Goal: Task Accomplishment & Management: Manage account settings

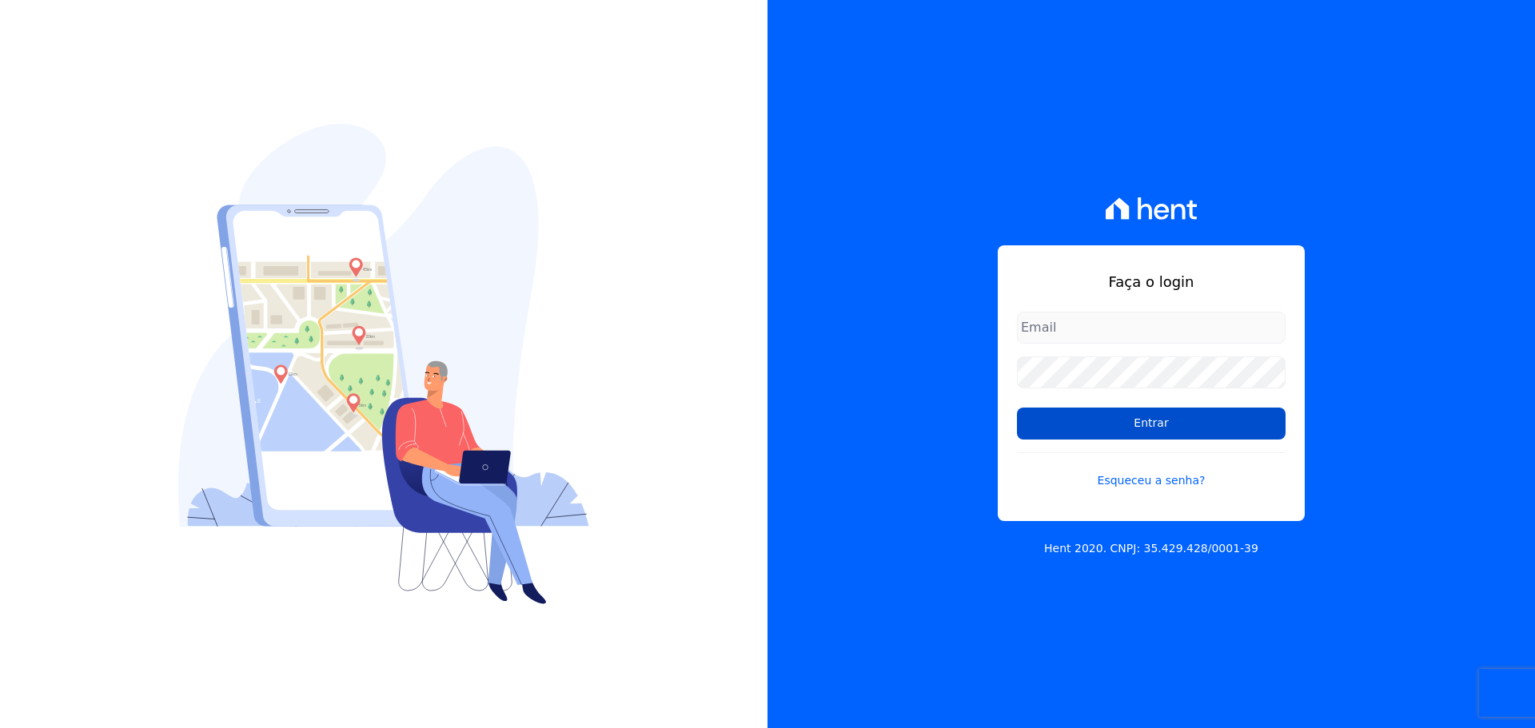
type input "raquel.pradie@porto5.com.br"
click at [1110, 428] on input "Entrar" at bounding box center [1151, 424] width 269 height 32
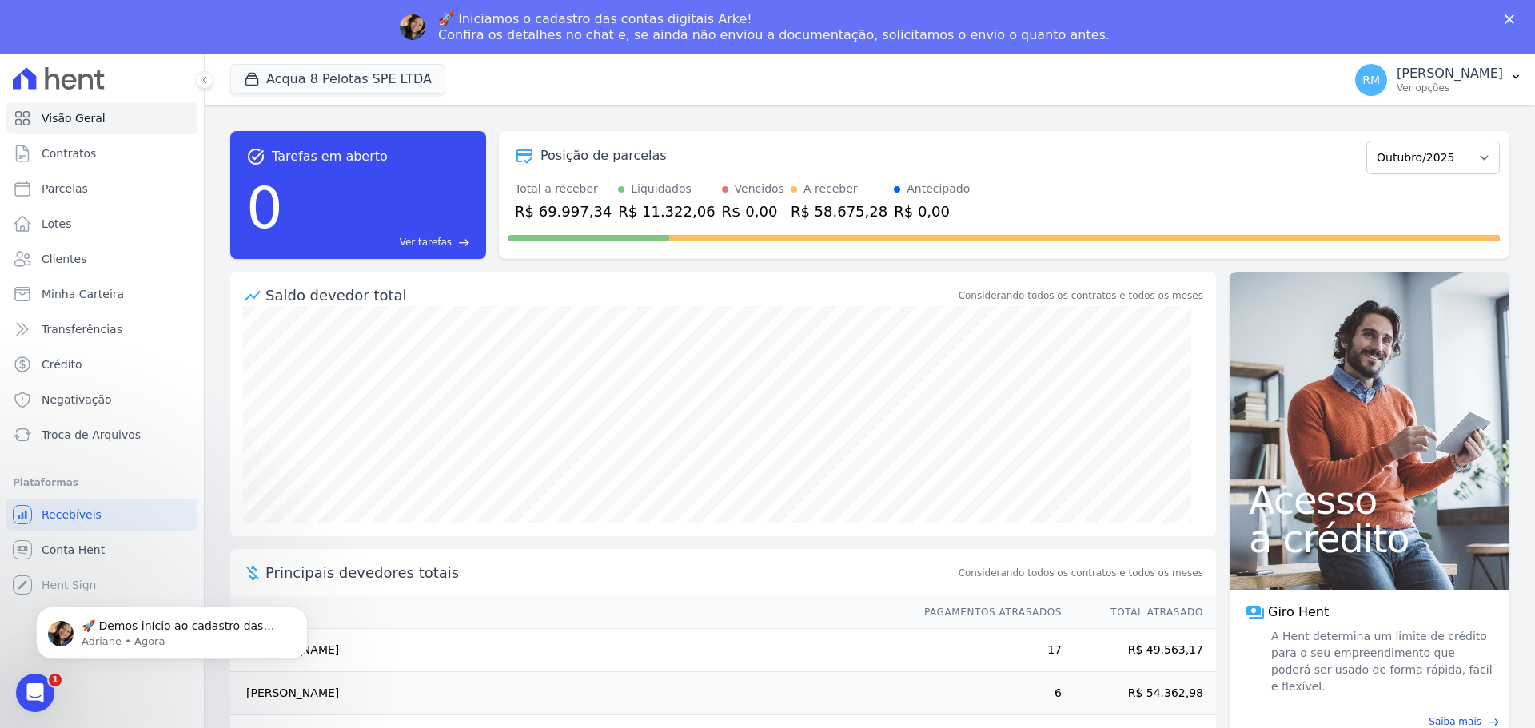
click at [1513, 4] on div "🚀 Iniciamos o cadastro das contas digitais Arke! Confira os detalhes no chat e,…" at bounding box center [767, 27] width 1535 height 54
click at [1513, 8] on div "🚀 Iniciamos o cadastro das contas digitais Arke! Confira os detalhes no chat e,…" at bounding box center [767, 27] width 1535 height 42
click at [1508, 14] on div "🚀 Iniciamos o cadastro das contas digitais Arke! Confira os detalhes no chat e,…" at bounding box center [767, 27] width 1535 height 42
click at [1514, 17] on div "Fechar" at bounding box center [1513, 19] width 16 height 10
